Goal: Task Accomplishment & Management: Use online tool/utility

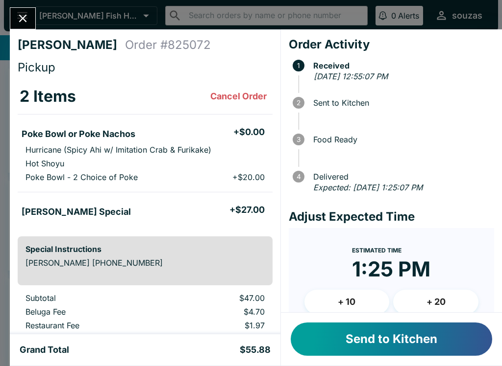
click at [20, 28] on button "Close" at bounding box center [22, 18] width 25 height 21
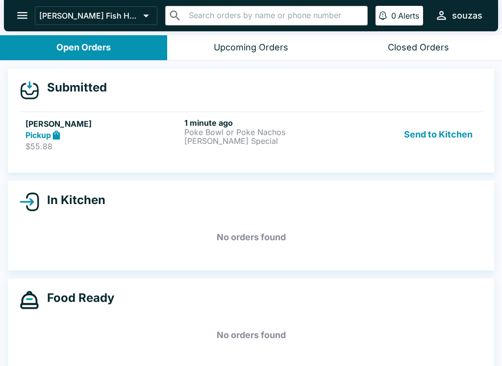
click at [15, 27] on div "[PERSON_NAME] Fish House ​ ​ 0 [PERSON_NAME]" at bounding box center [251, 15] width 494 height 31
click at [19, 25] on button "open drawer" at bounding box center [22, 15] width 25 height 25
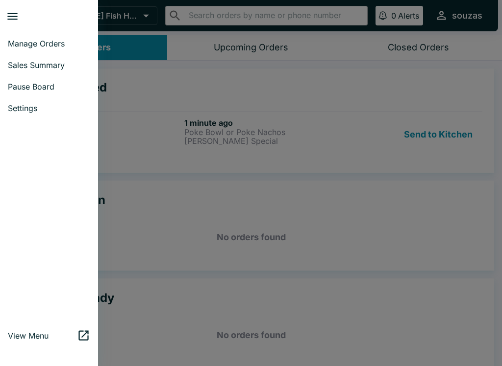
click at [50, 93] on link "Pause Board" at bounding box center [49, 87] width 98 height 22
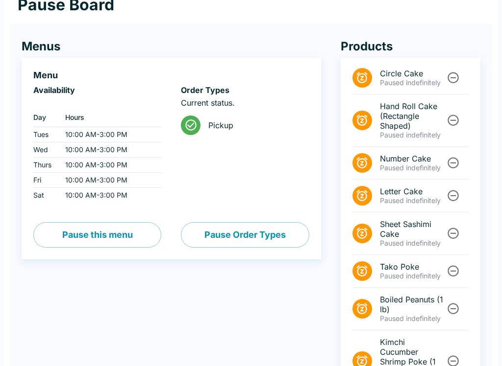
scroll to position [45, 0]
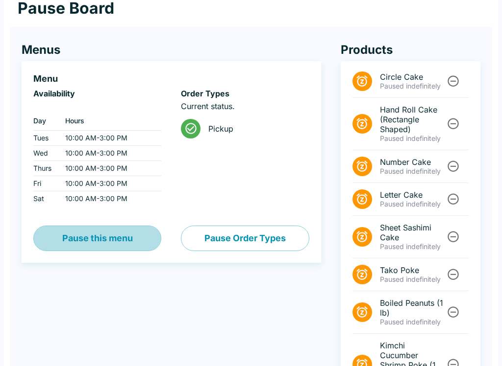
click at [129, 242] on button "Pause this menu" at bounding box center [97, 238] width 128 height 25
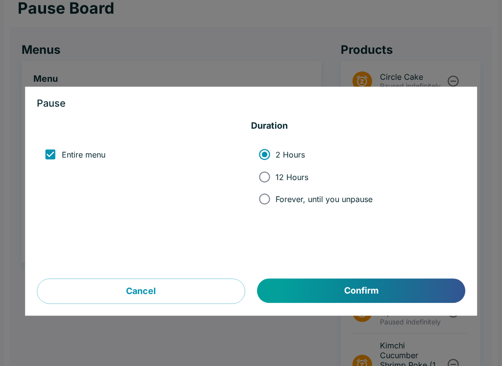
click at [268, 177] on input "12 Hours" at bounding box center [264, 177] width 22 height 22
radio input "true"
click at [375, 300] on button "Confirm" at bounding box center [361, 291] width 208 height 24
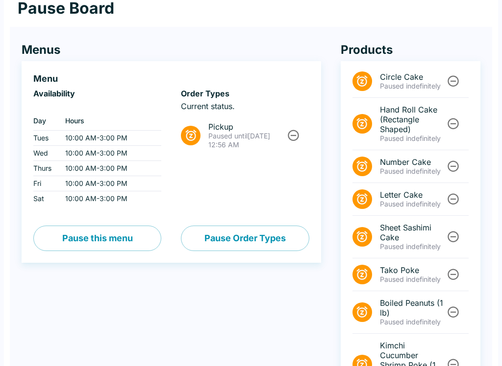
scroll to position [0, 0]
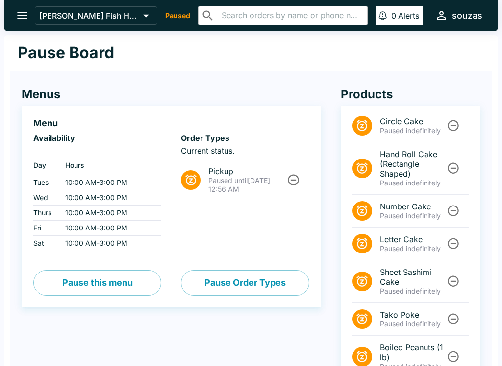
click at [26, 12] on icon "open drawer" at bounding box center [22, 15] width 13 height 13
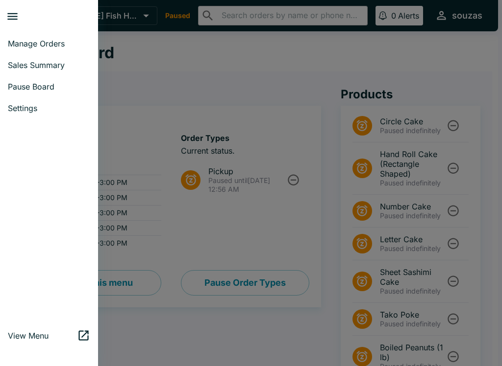
click at [59, 43] on span "Manage Orders" at bounding box center [49, 44] width 82 height 10
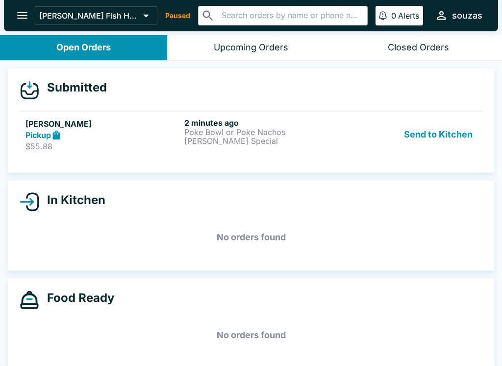
click at [297, 129] on p "Poke Bowl or Poke Nachos" at bounding box center [261, 132] width 155 height 9
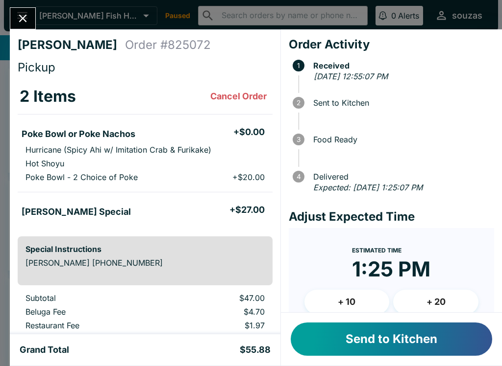
click at [394, 340] on button "Send to Kitchen" at bounding box center [390, 339] width 201 height 33
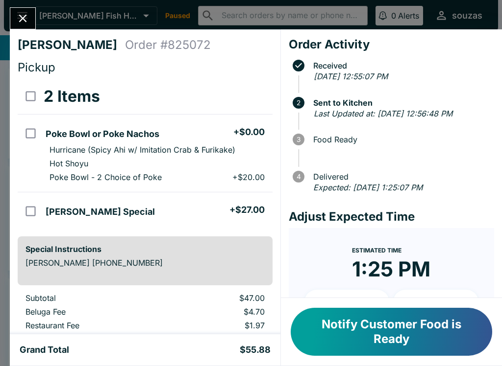
click at [416, 327] on button "Notify Customer Food is Ready" at bounding box center [390, 332] width 201 height 48
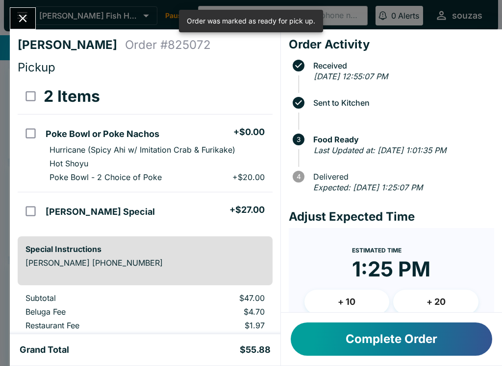
click at [31, 14] on button "Close" at bounding box center [22, 18] width 25 height 21
